Goal: Information Seeking & Learning: Learn about a topic

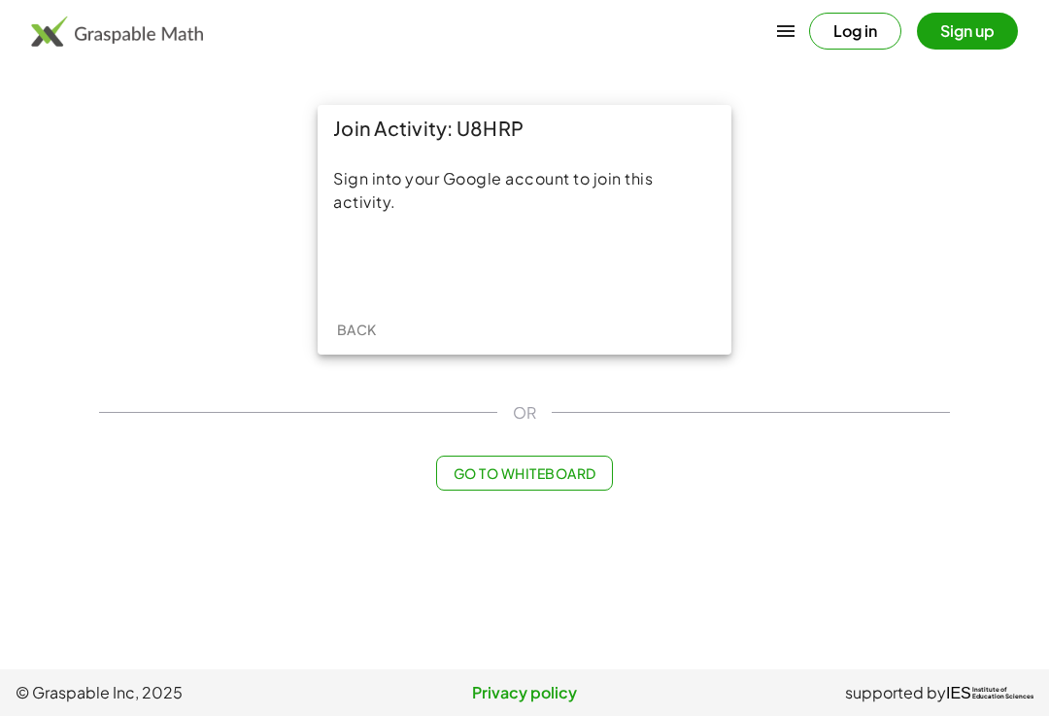
click at [867, 34] on button "Log in" at bounding box center [855, 31] width 92 height 37
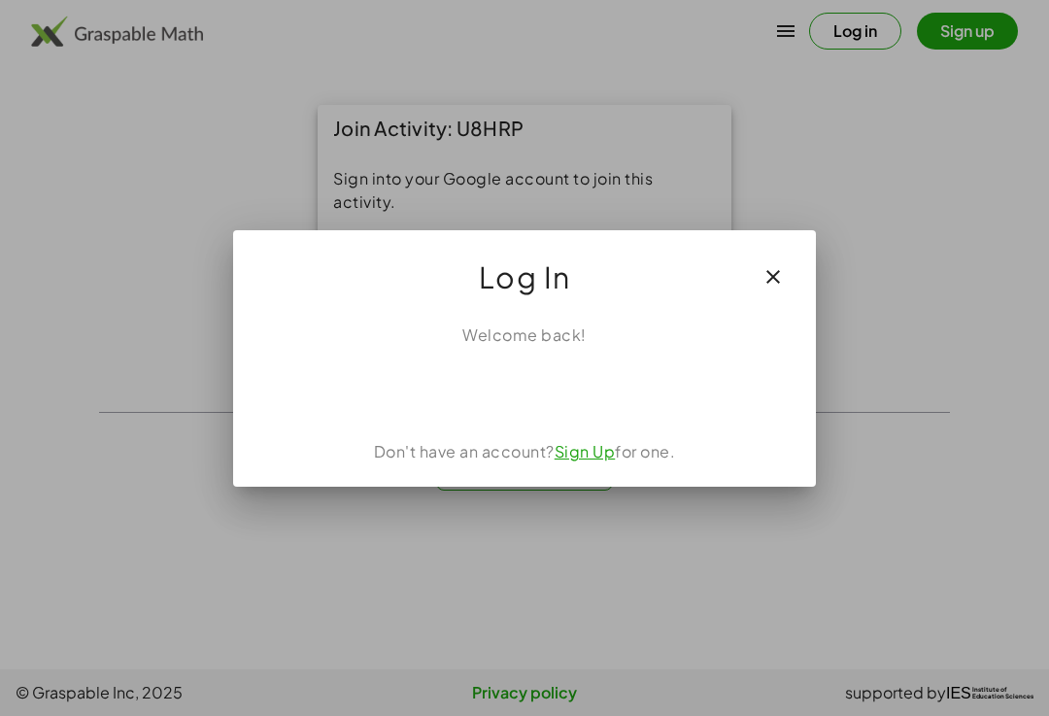
click at [780, 278] on icon "button" at bounding box center [773, 276] width 23 height 23
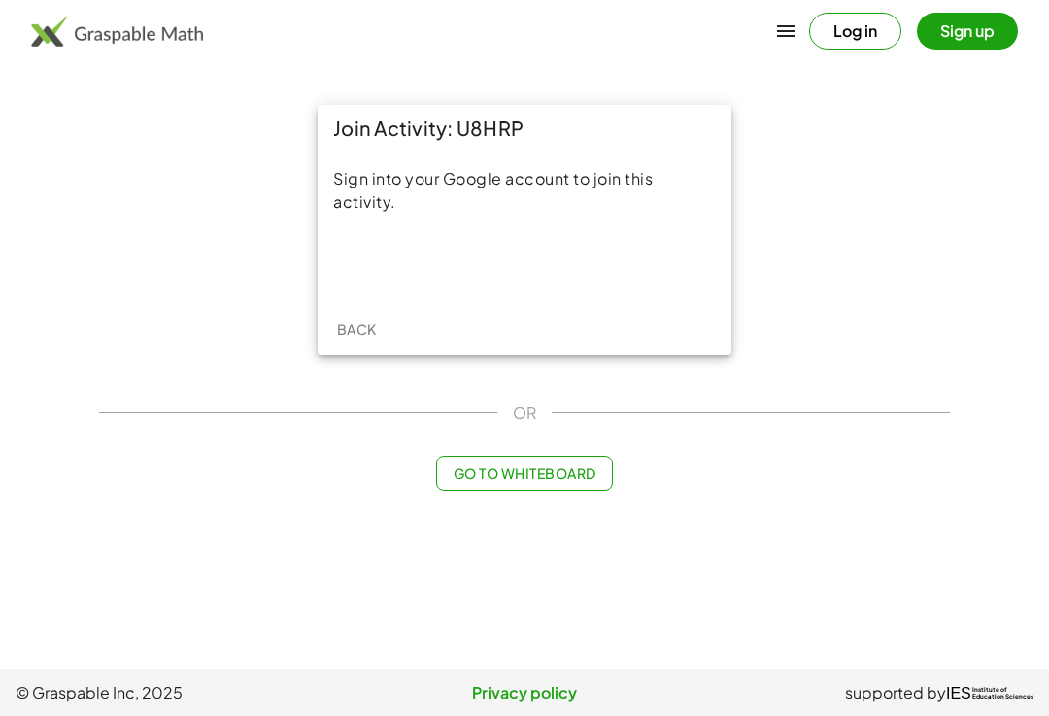
click at [581, 270] on div "Sign in with Google. Opens in new tab" at bounding box center [524, 264] width 179 height 43
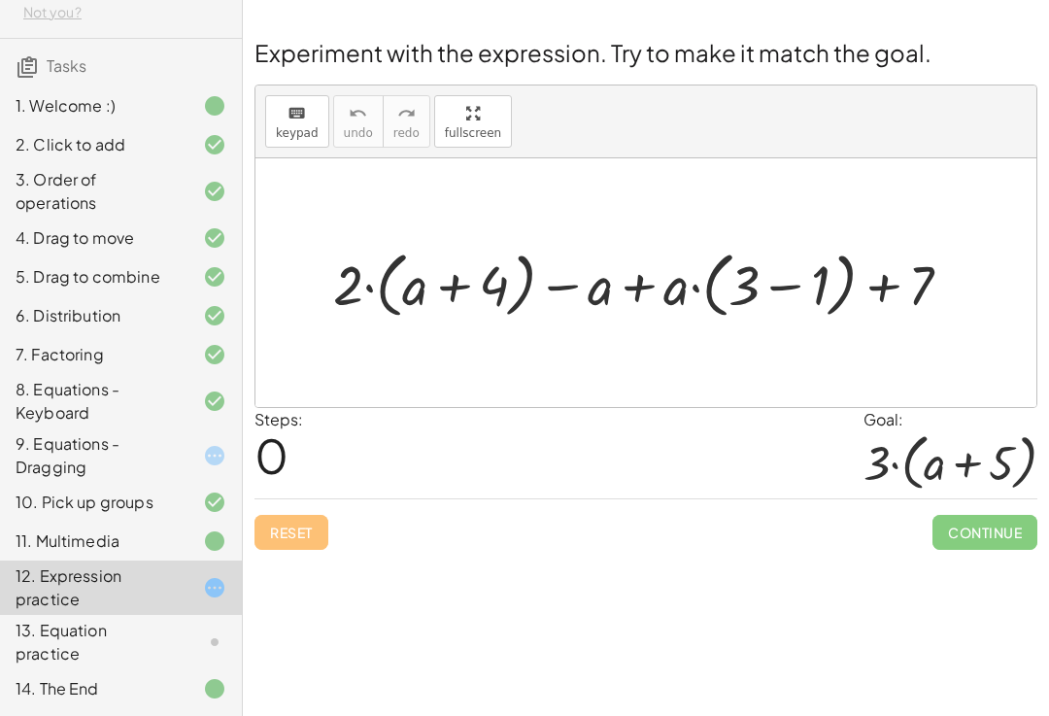
scroll to position [125, 0]
click at [159, 620] on div "13. Equation practice" at bounding box center [94, 642] width 156 height 47
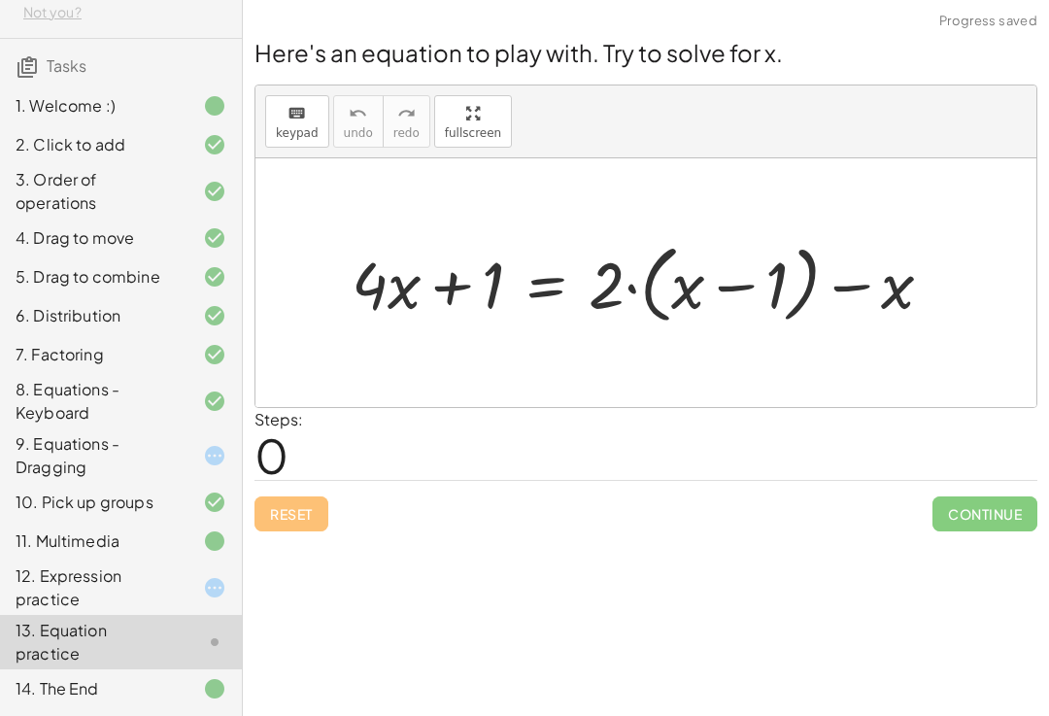
click at [130, 643] on div "13. Equation practice" at bounding box center [94, 642] width 156 height 47
click at [104, 585] on div "12. Expression practice" at bounding box center [94, 587] width 156 height 47
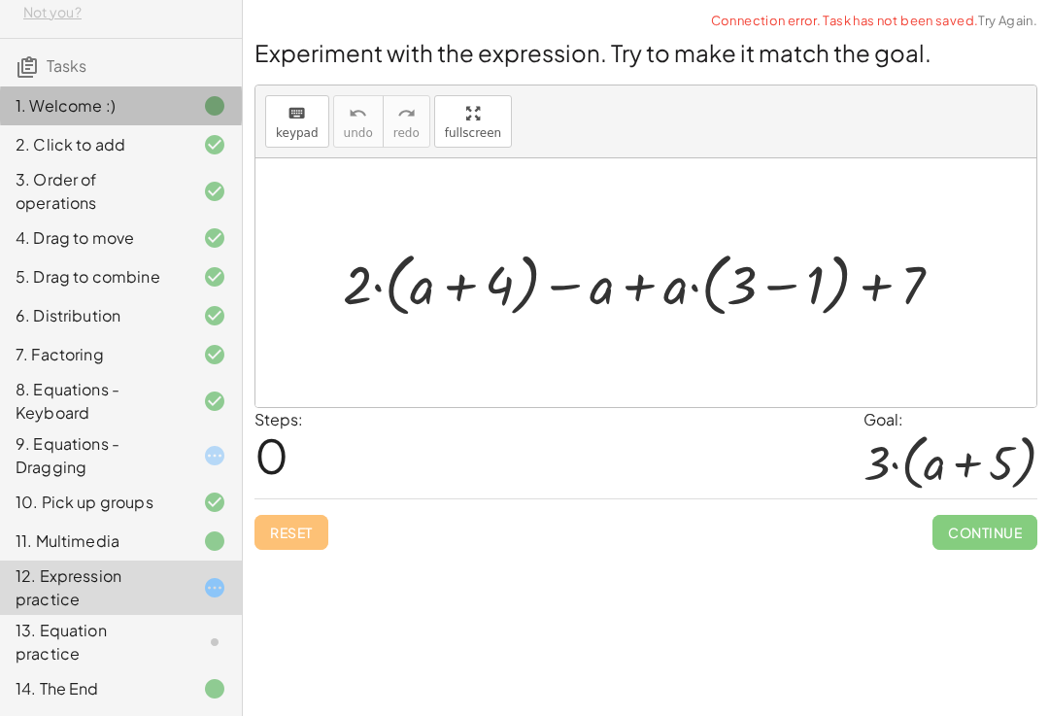
click at [67, 97] on div "1. Welcome :)" at bounding box center [94, 105] width 156 height 23
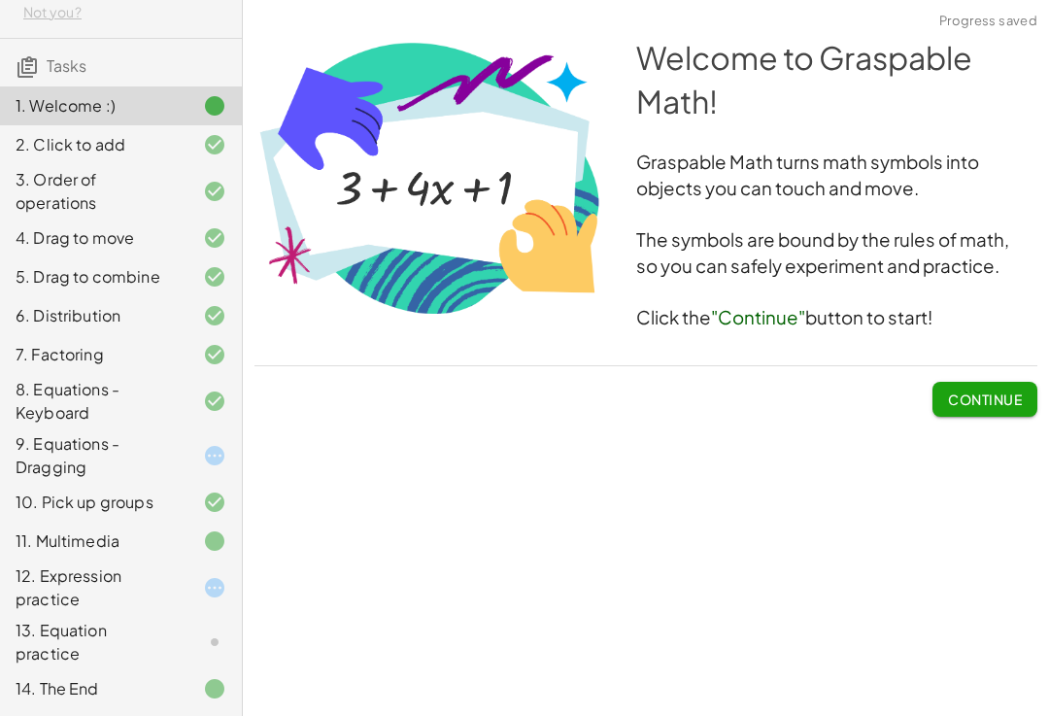
click at [991, 396] on span "Continue" at bounding box center [985, 399] width 74 height 17
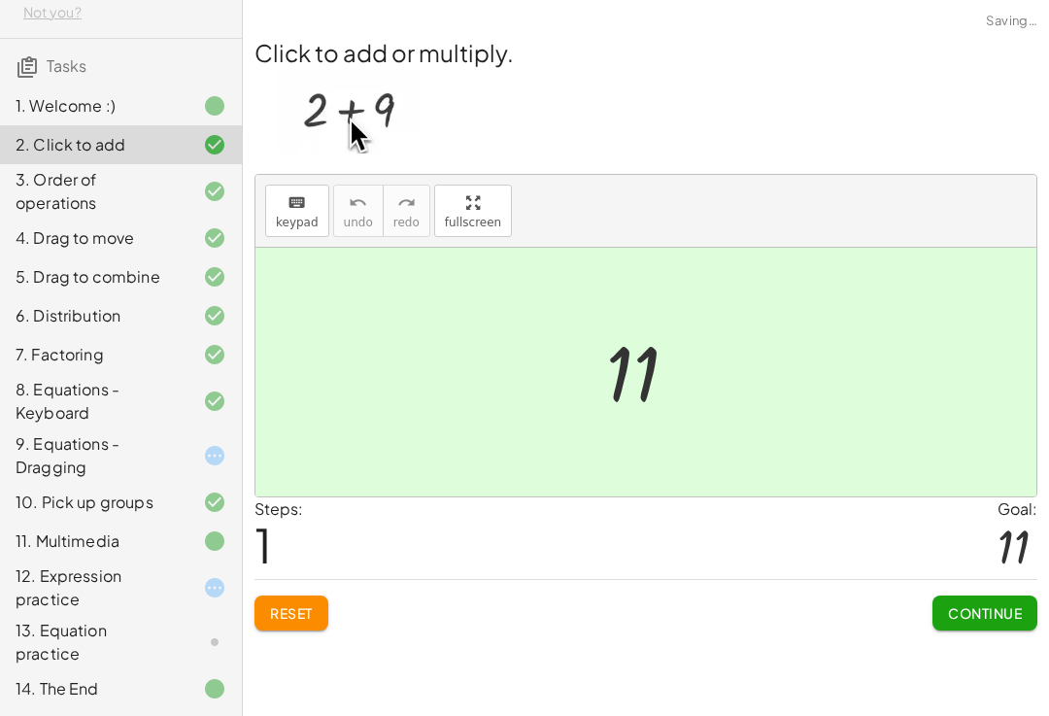
click at [989, 609] on span "Continue" at bounding box center [985, 612] width 74 height 17
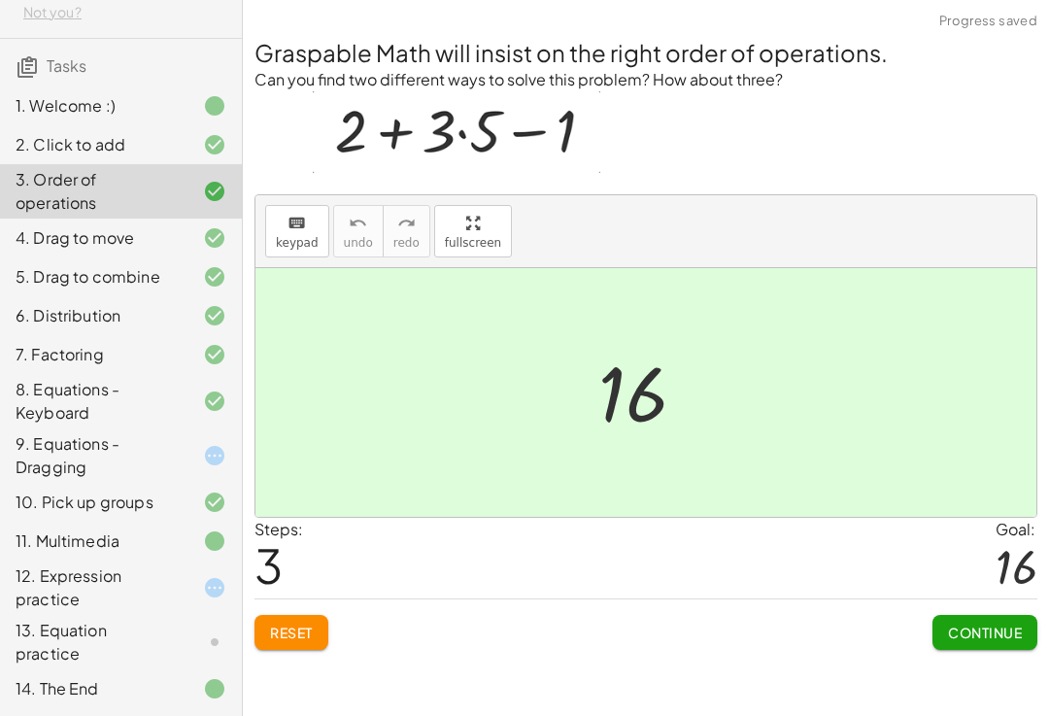
click at [993, 626] on span "Continue" at bounding box center [985, 632] width 74 height 17
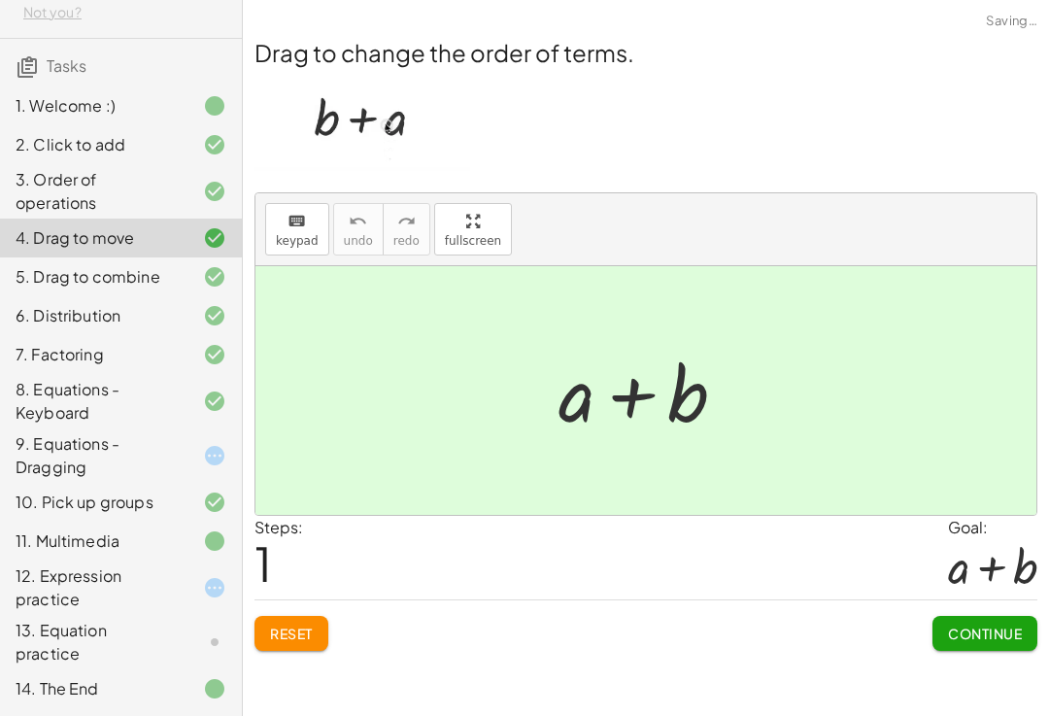
click at [1000, 629] on span "Continue" at bounding box center [985, 633] width 74 height 17
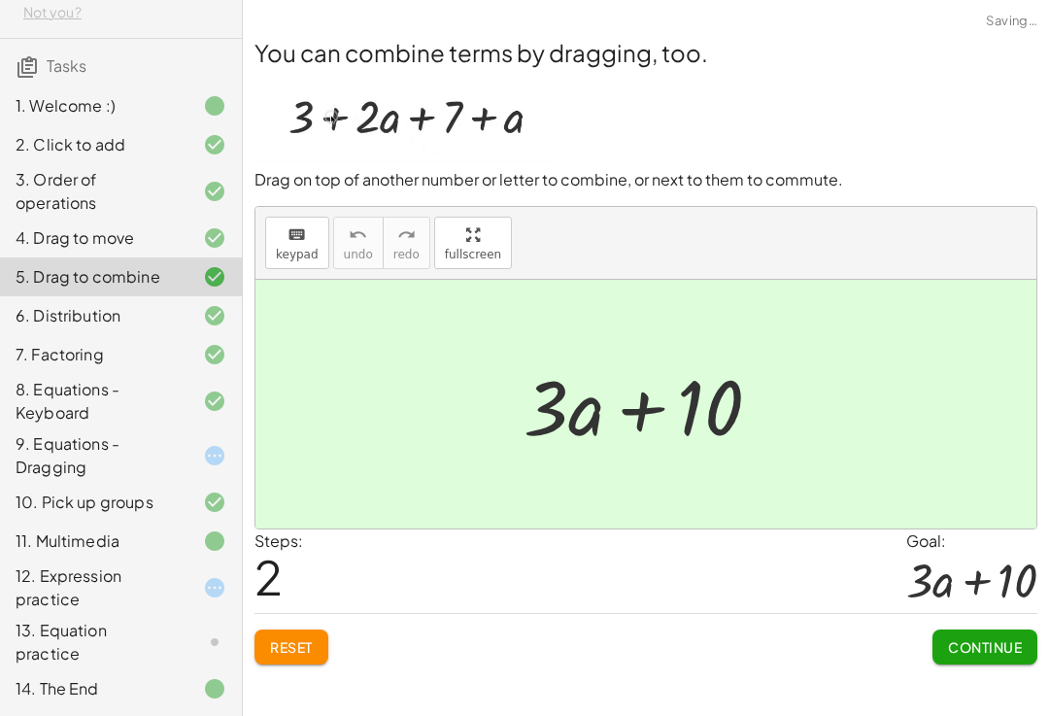
click at [999, 628] on div "Continue" at bounding box center [985, 639] width 105 height 51
click at [1000, 640] on span "Continue" at bounding box center [985, 646] width 74 height 17
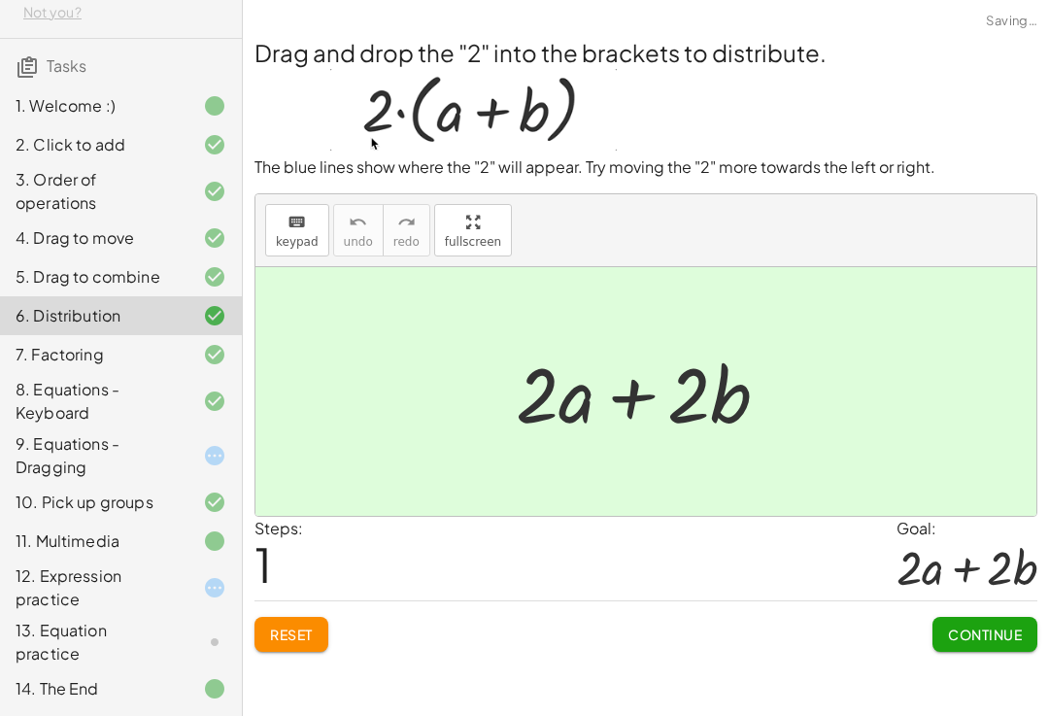
click at [1003, 630] on span "Continue" at bounding box center [985, 634] width 74 height 17
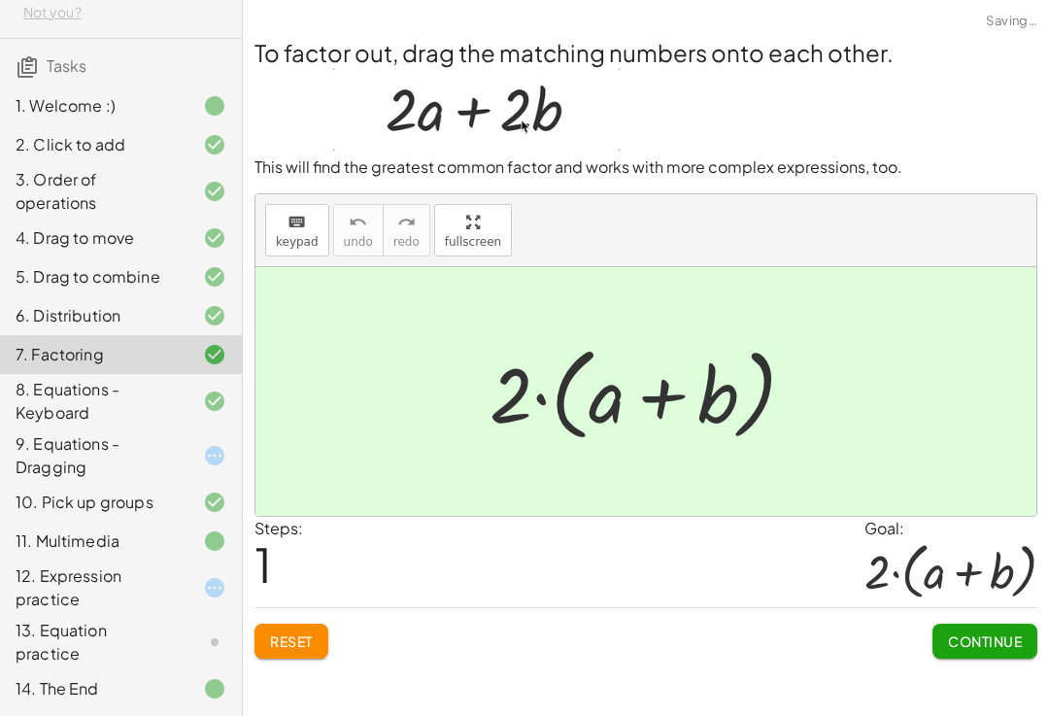
click at [1000, 646] on span "Continue" at bounding box center [985, 640] width 74 height 17
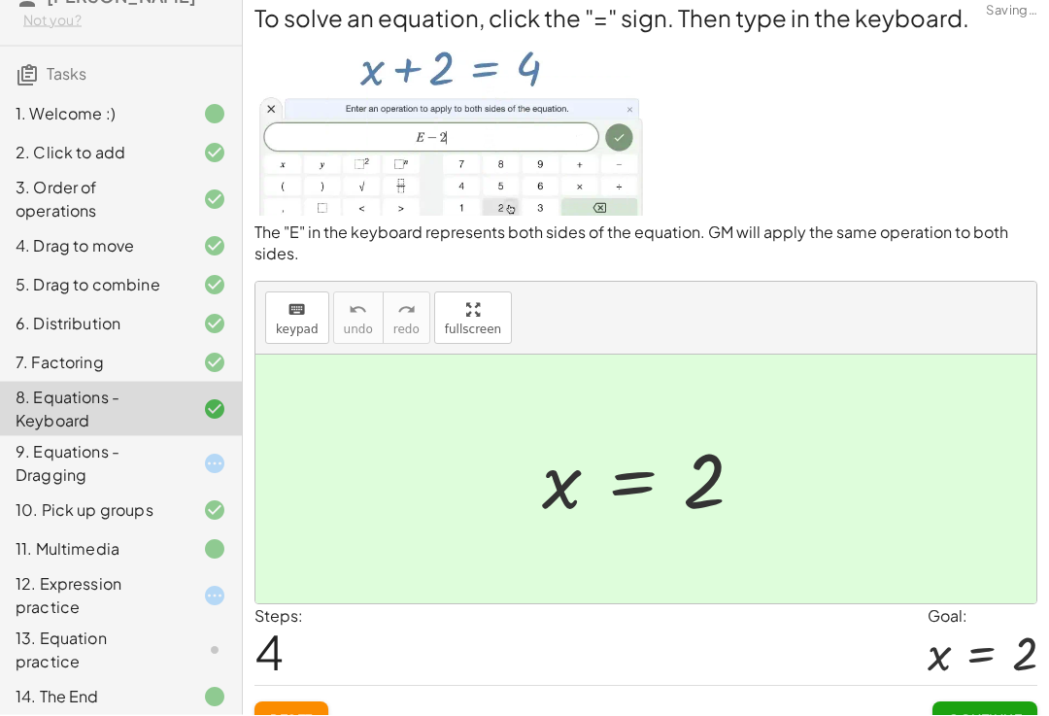
scroll to position [9, 0]
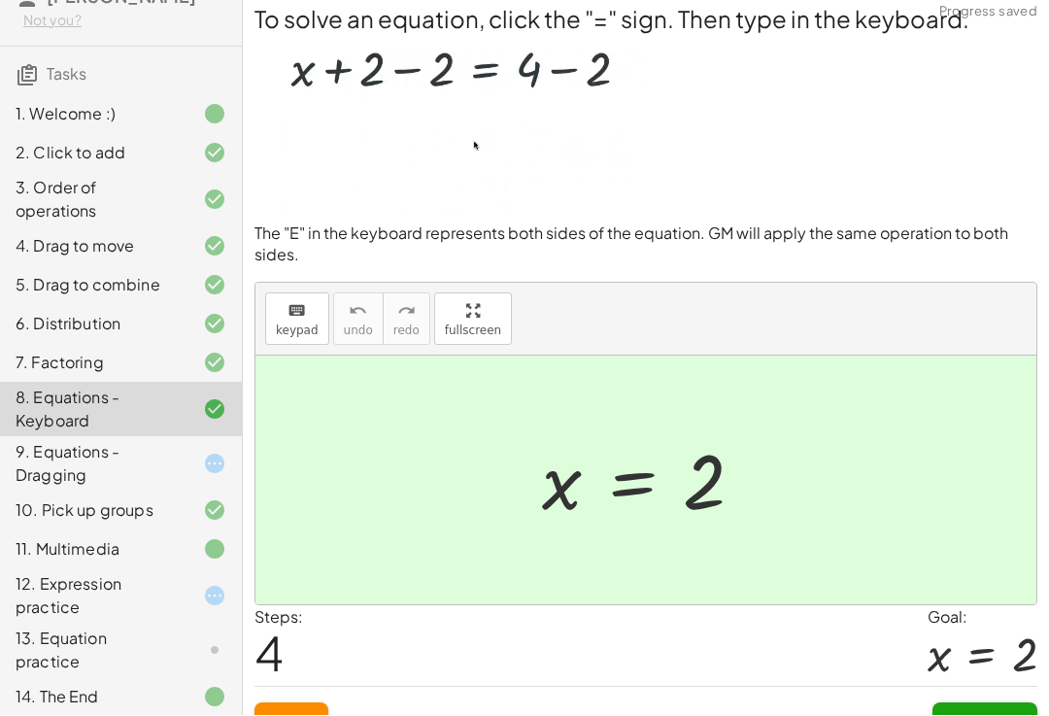
click at [1003, 715] on span "Continue" at bounding box center [985, 720] width 74 height 17
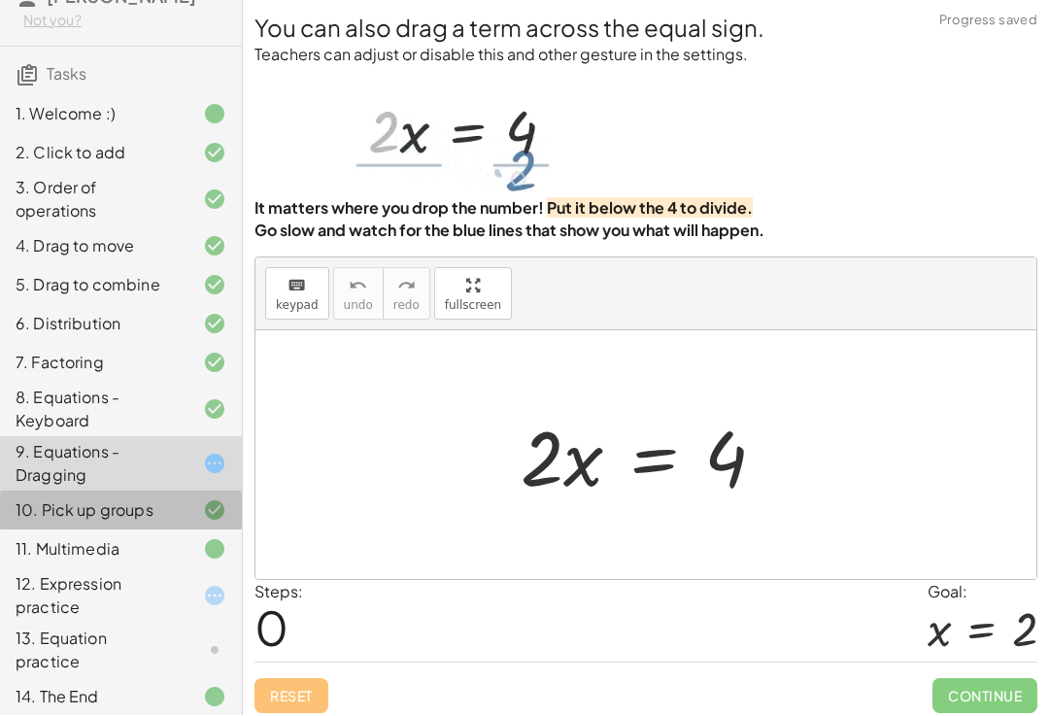
click at [200, 530] on div "10. Pick up groups" at bounding box center [121, 511] width 242 height 39
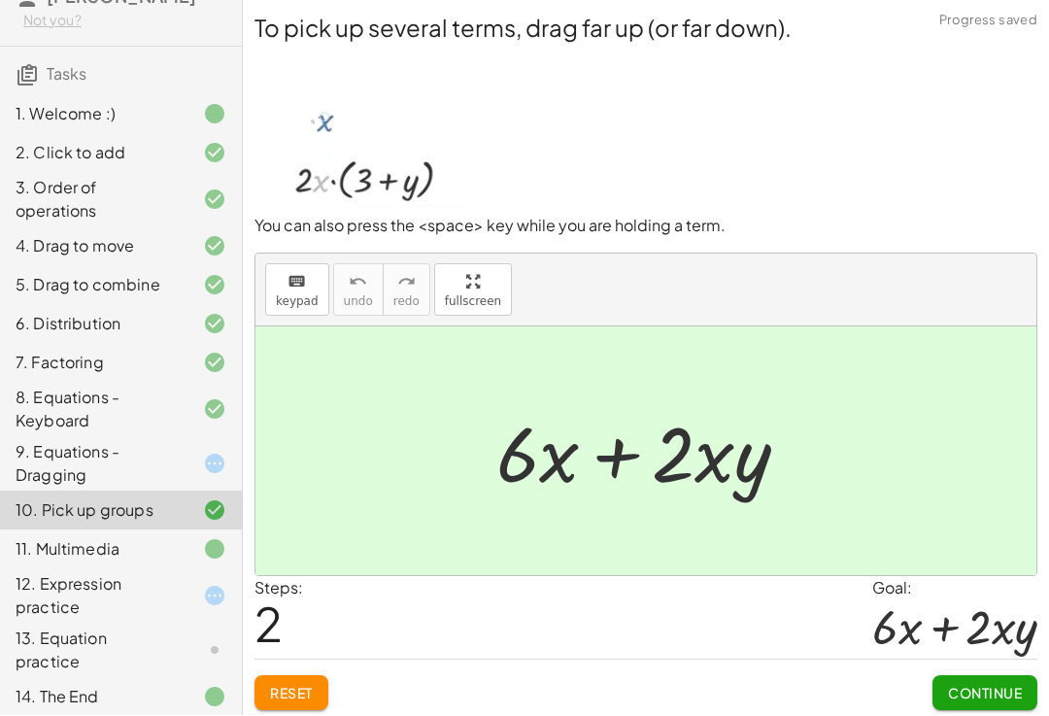
click at [993, 702] on span "Continue" at bounding box center [985, 693] width 74 height 17
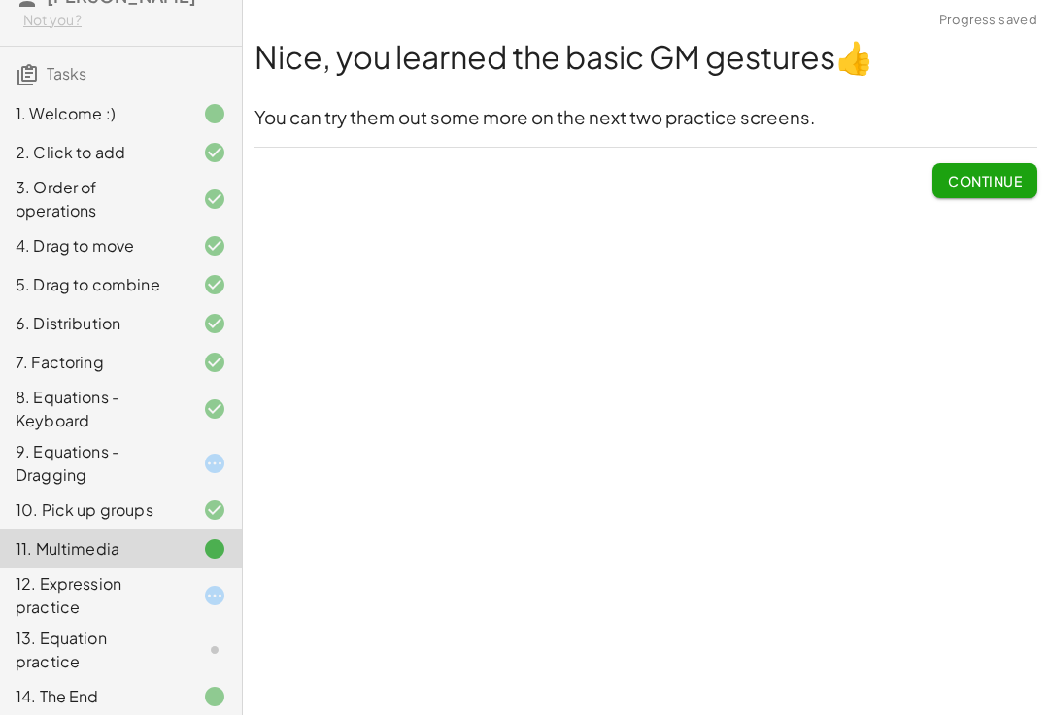
click at [981, 183] on span "Continue" at bounding box center [985, 181] width 74 height 17
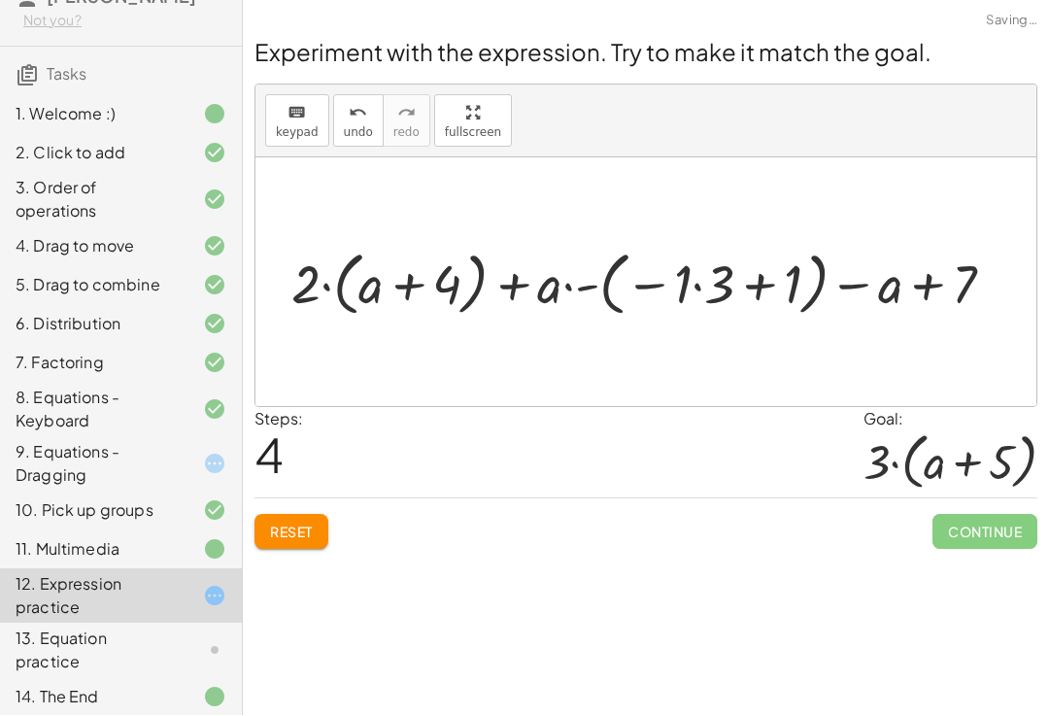
click at [299, 521] on button "Reset" at bounding box center [292, 532] width 74 height 35
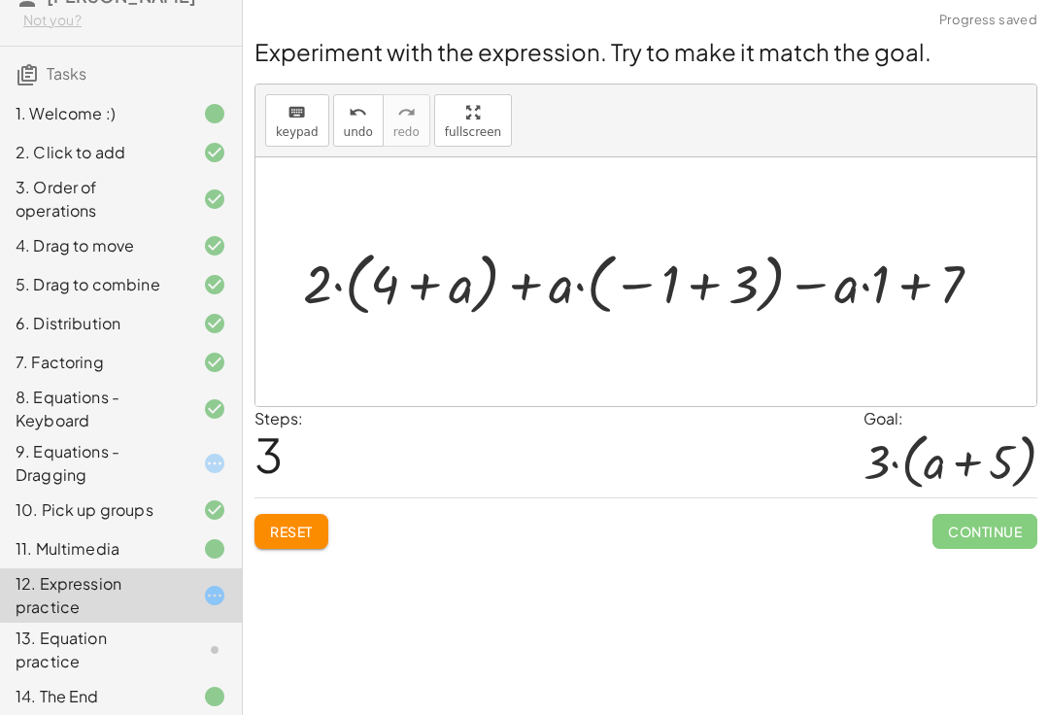
click at [328, 542] on button "Reset" at bounding box center [292, 532] width 74 height 35
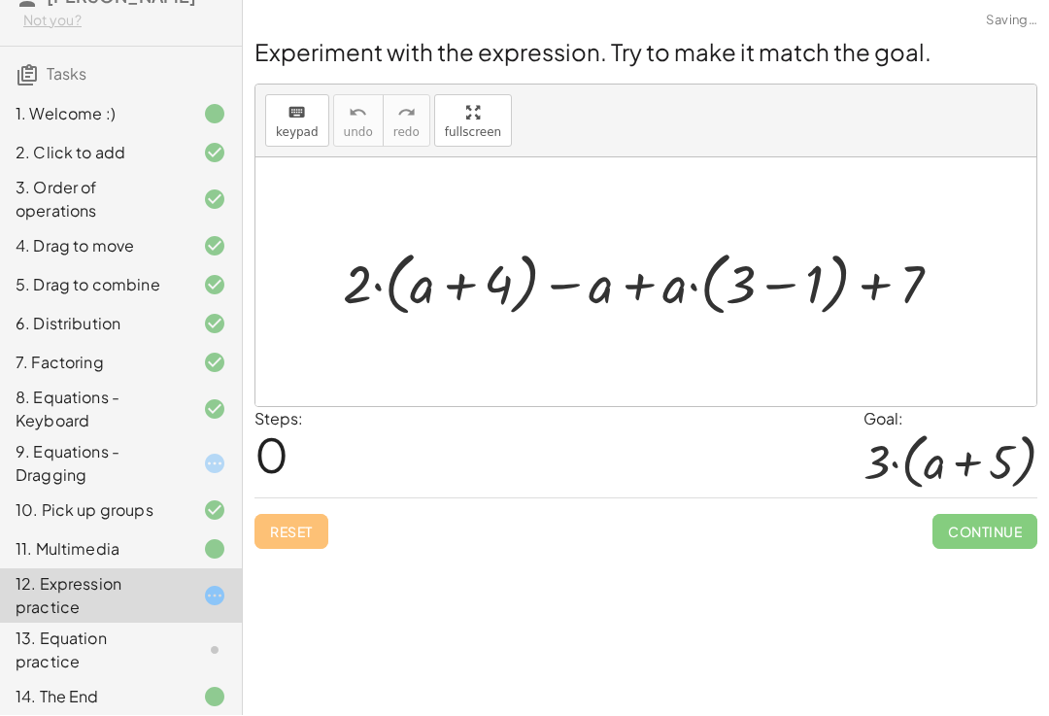
click at [294, 533] on div "Reset Continue" at bounding box center [646, 523] width 783 height 51
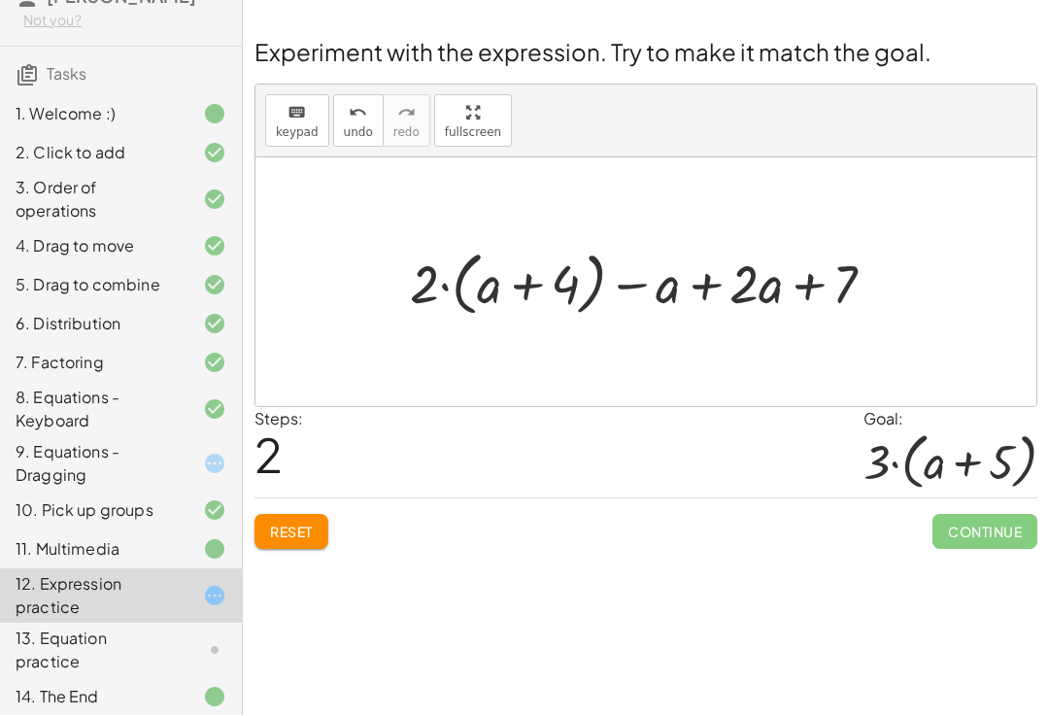
click at [289, 531] on span "Reset" at bounding box center [291, 532] width 43 height 17
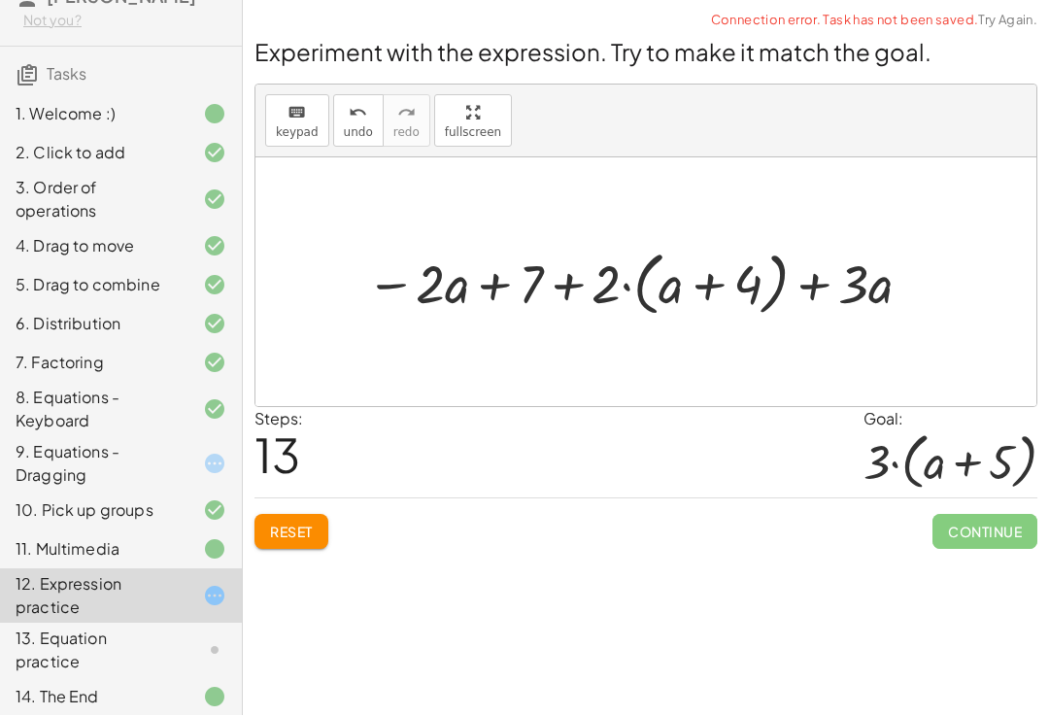
click at [302, 528] on span "Reset" at bounding box center [291, 532] width 43 height 17
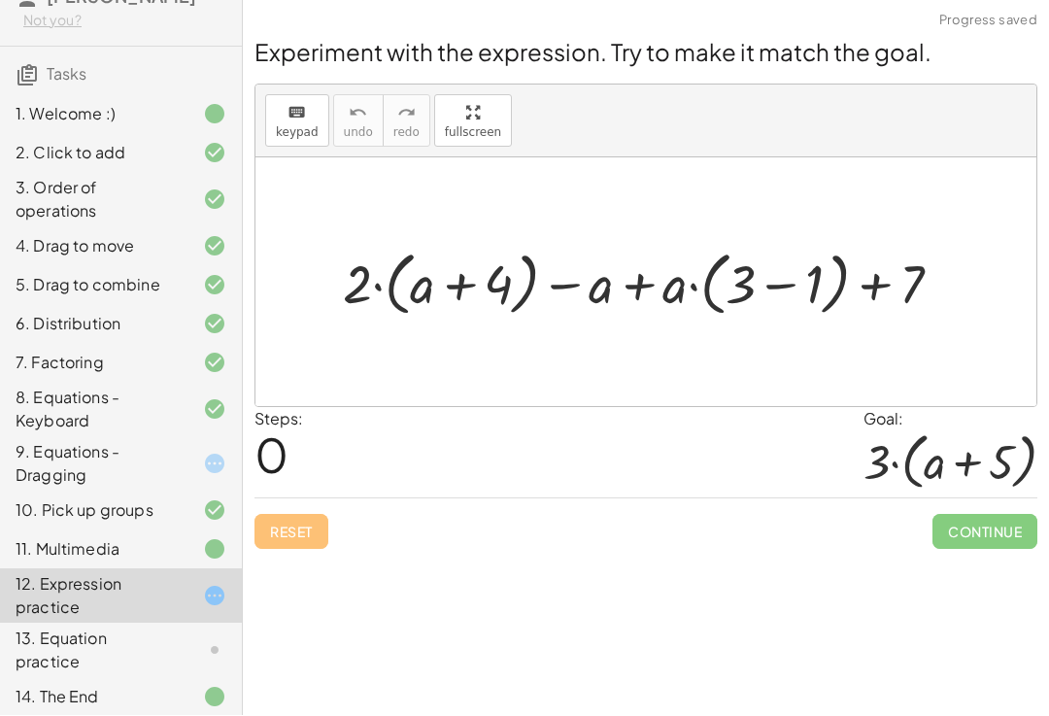
click at [187, 663] on div at bounding box center [199, 650] width 54 height 23
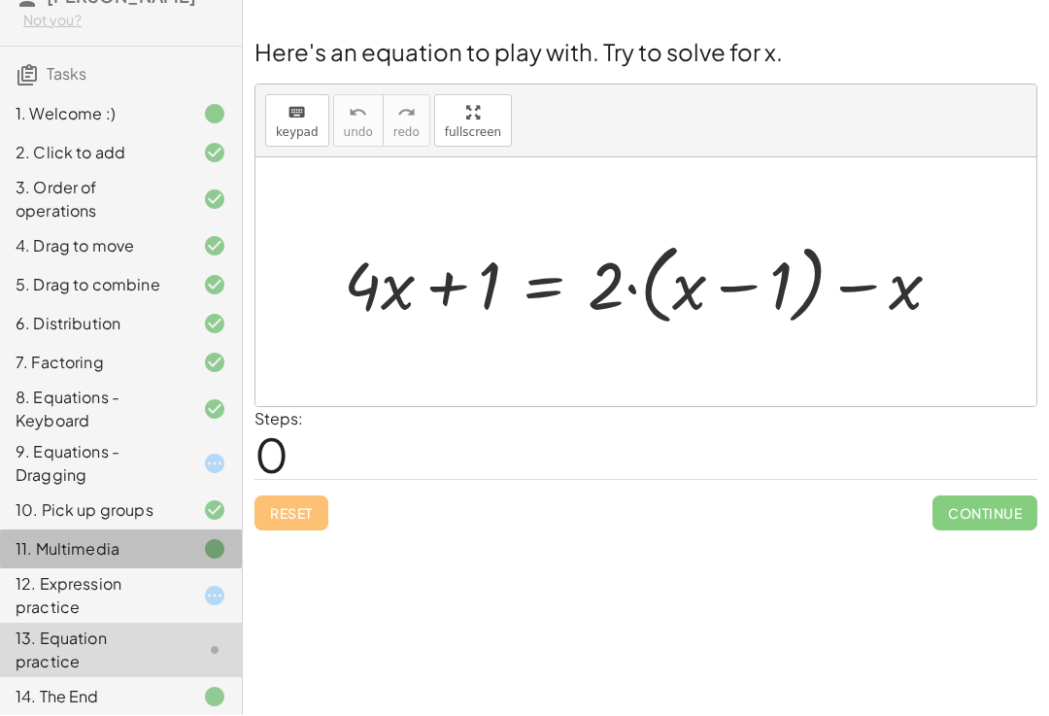
click at [214, 561] on icon at bounding box center [214, 549] width 23 height 23
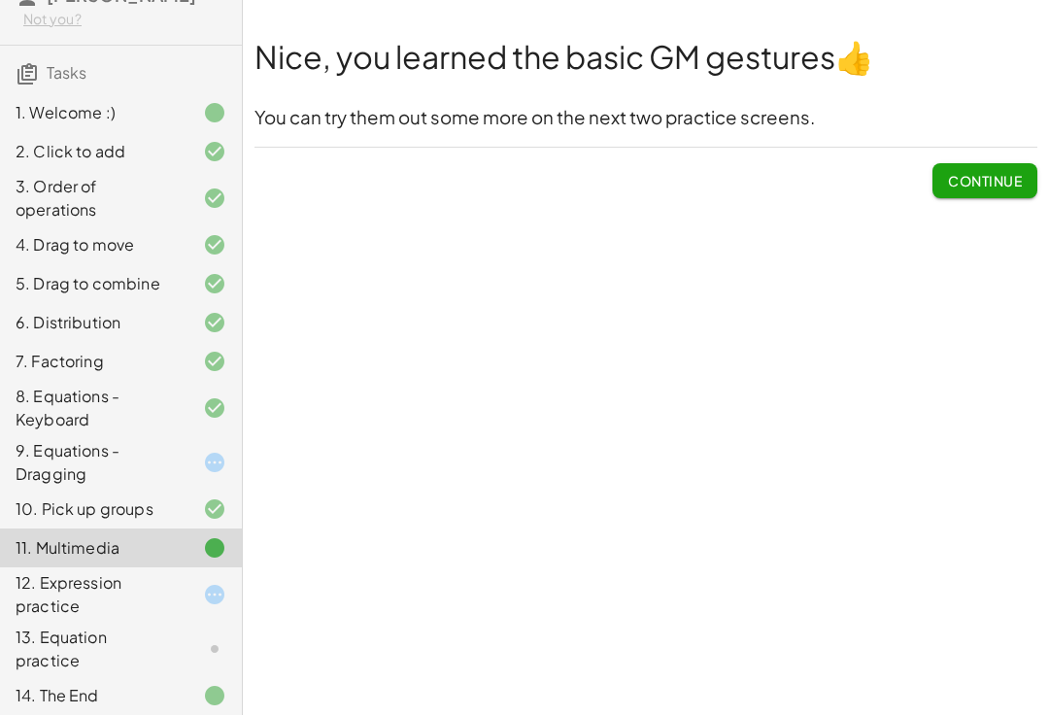
scroll to position [93, 0]
click at [969, 184] on span "Continue" at bounding box center [985, 181] width 74 height 17
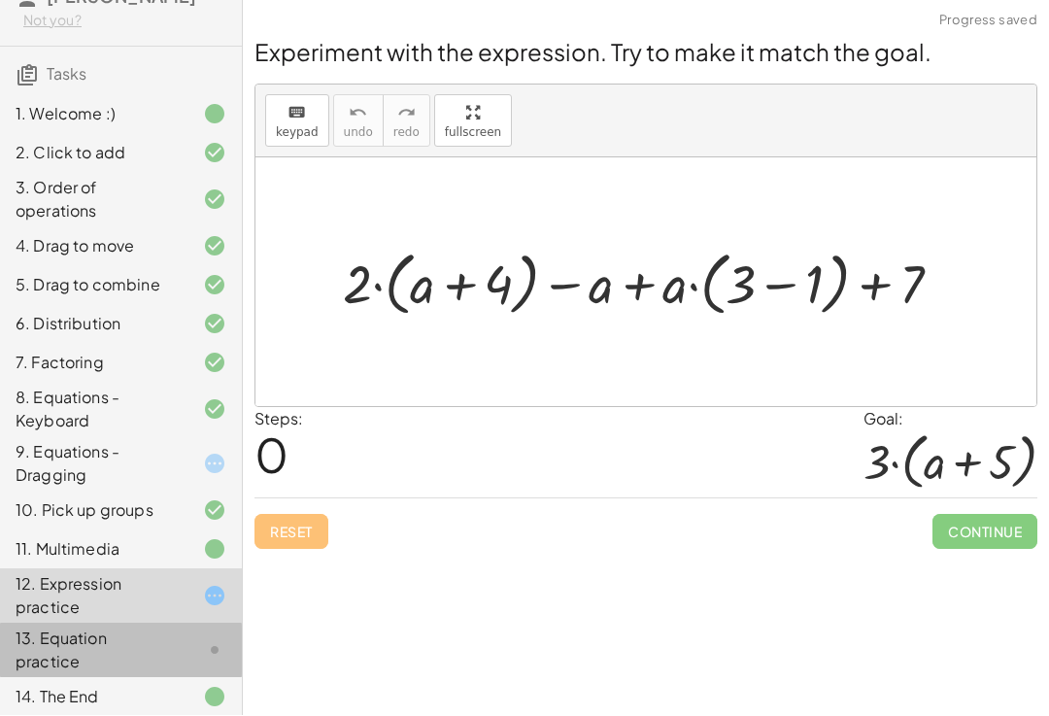
click at [201, 663] on div at bounding box center [199, 650] width 54 height 23
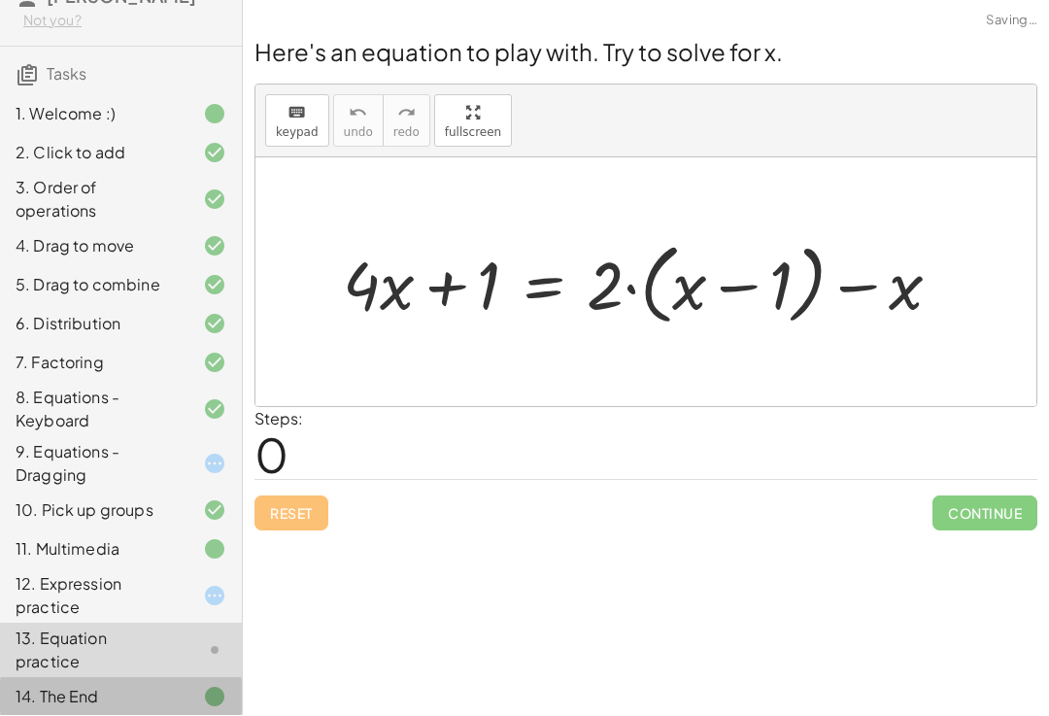
click at [207, 709] on icon at bounding box center [214, 697] width 23 height 23
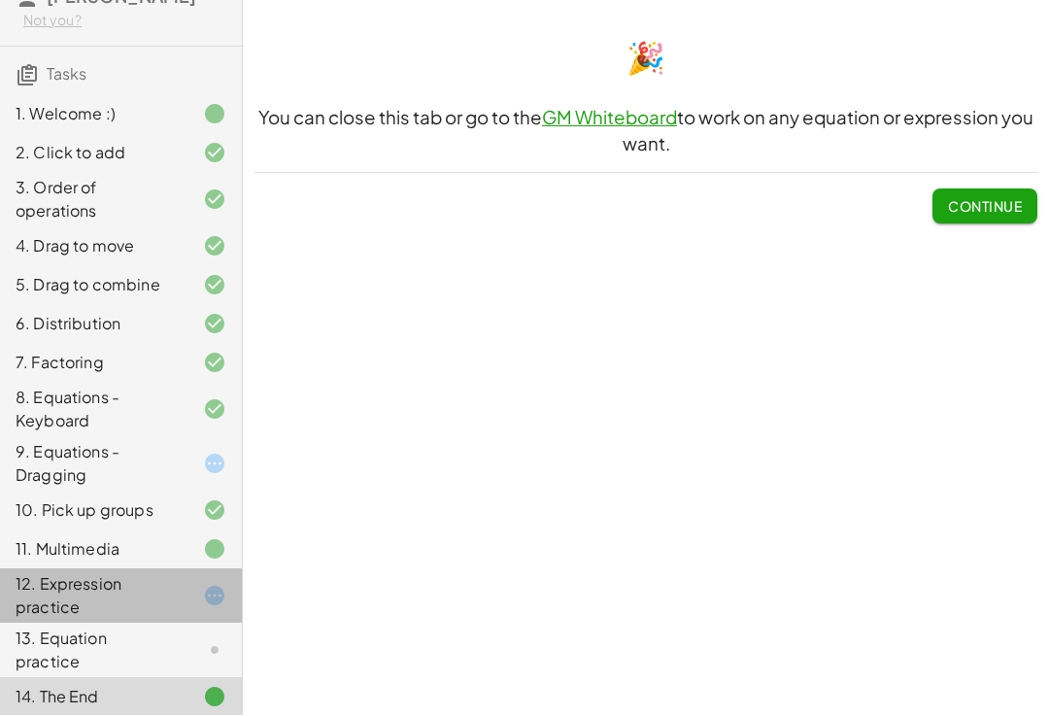
click at [196, 608] on div at bounding box center [199, 596] width 54 height 23
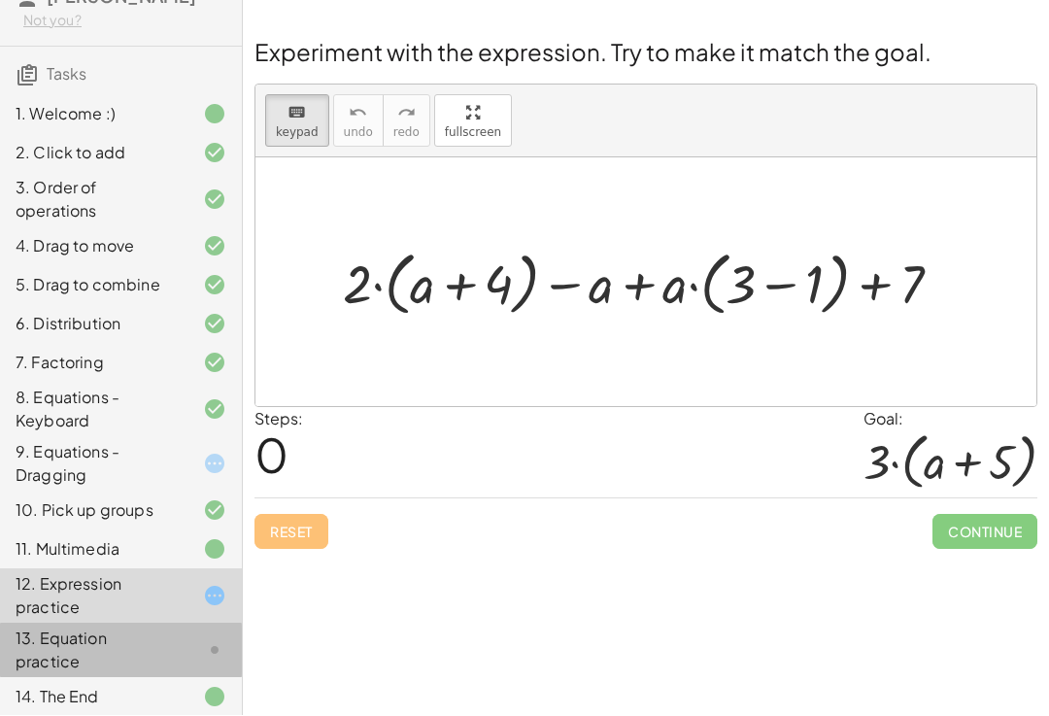
click at [198, 663] on div at bounding box center [199, 650] width 54 height 23
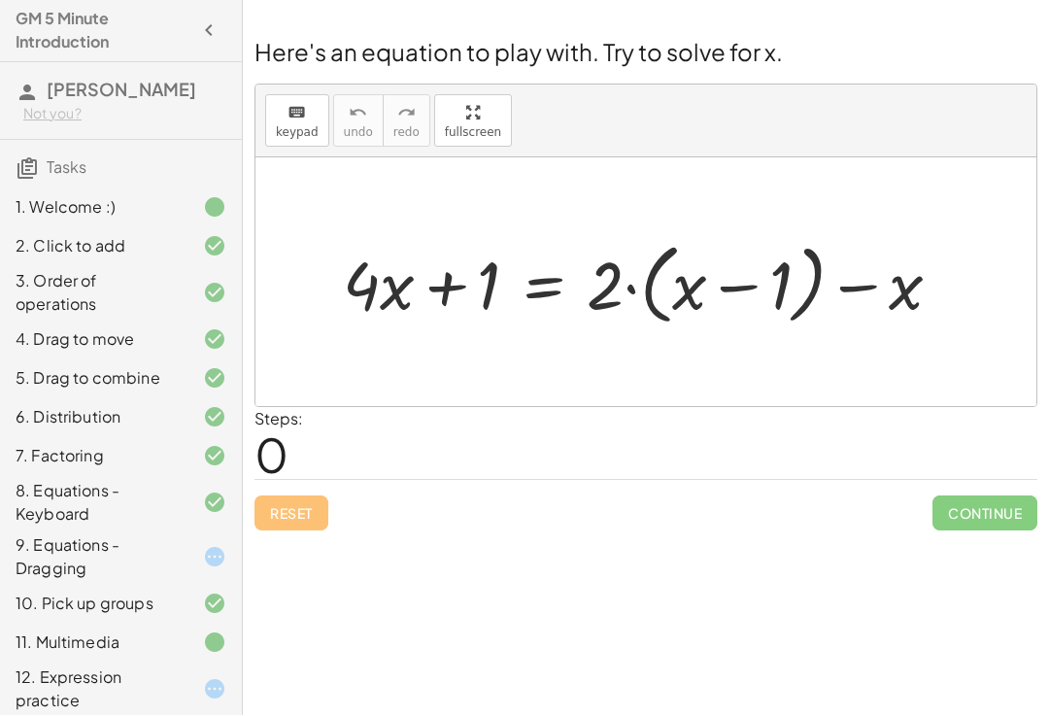
scroll to position [0, 0]
